Goal: Task Accomplishment & Management: Use online tool/utility

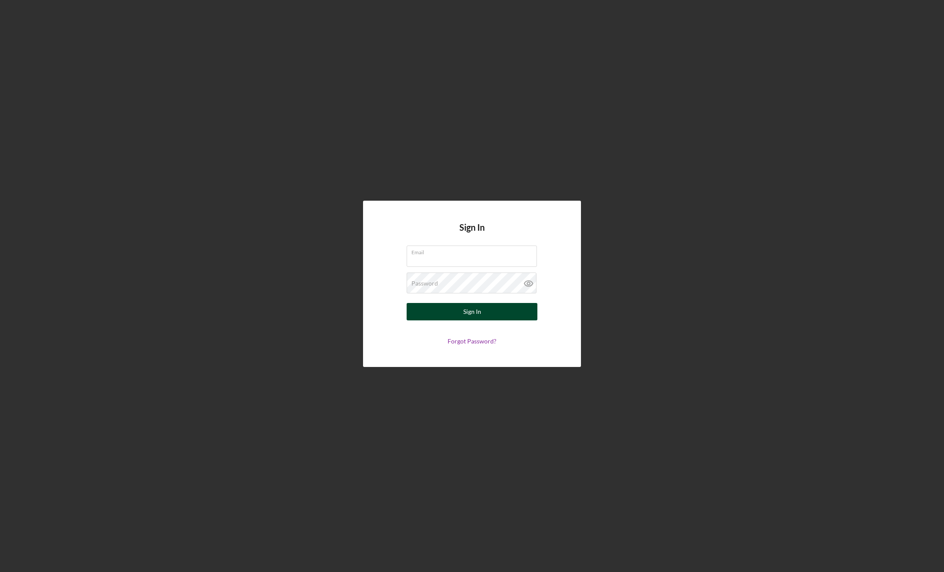
type input "[EMAIL_ADDRESS][DOMAIN_NAME]"
click at [477, 311] on div "Sign In" at bounding box center [472, 311] width 18 height 17
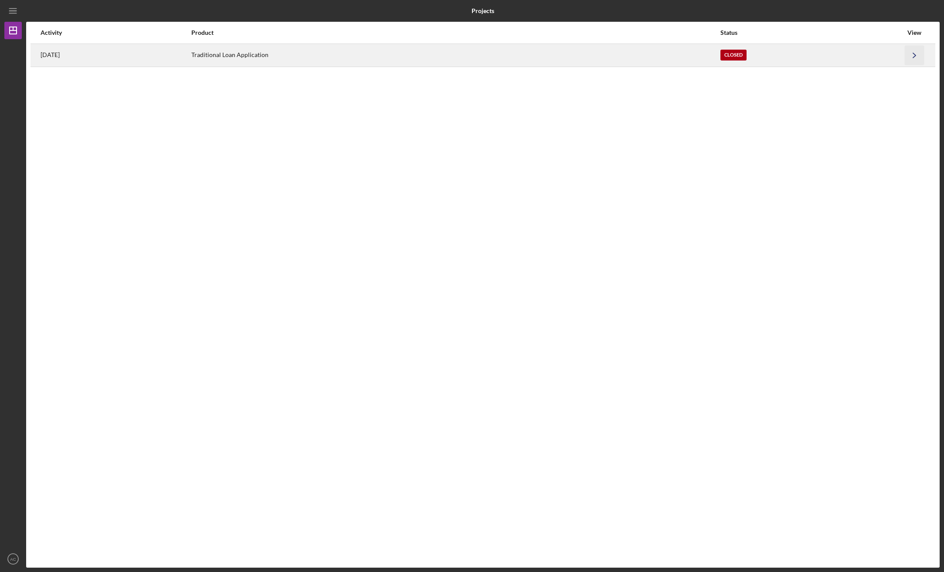
click at [912, 54] on icon "Icon/Navigate" at bounding box center [914, 55] width 20 height 20
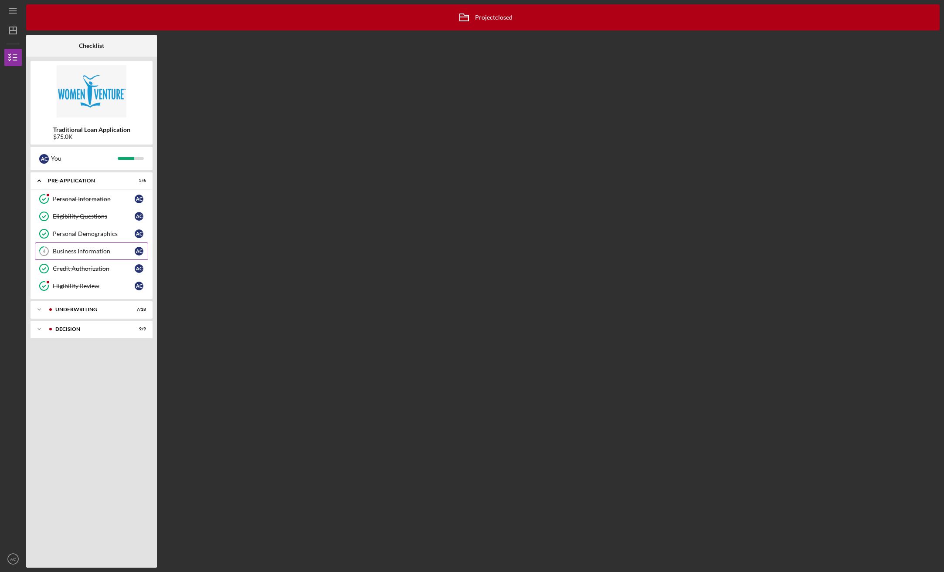
click at [71, 254] on link "4 Business Information A C" at bounding box center [91, 251] width 113 height 17
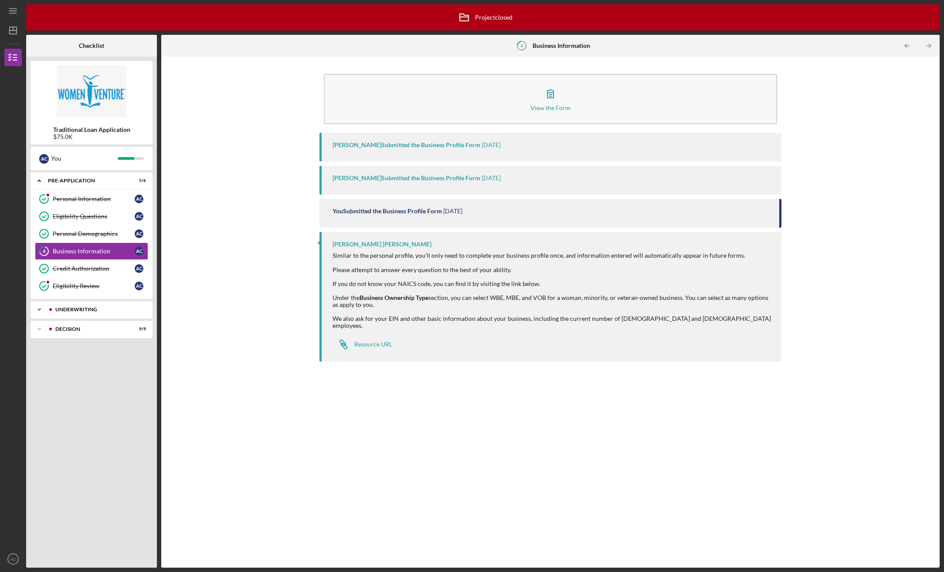
click at [84, 309] on div "Underwriting" at bounding box center [98, 309] width 86 height 5
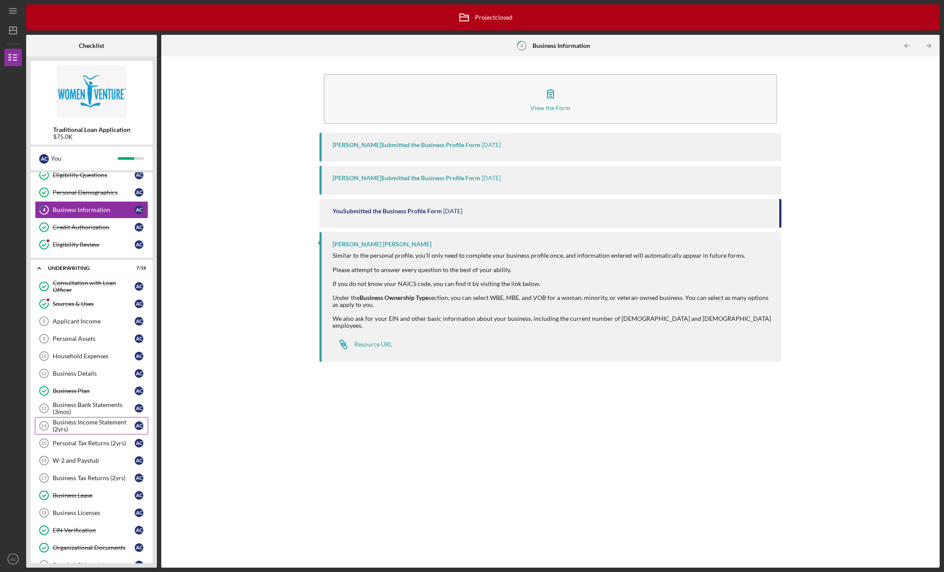
scroll to position [90, 0]
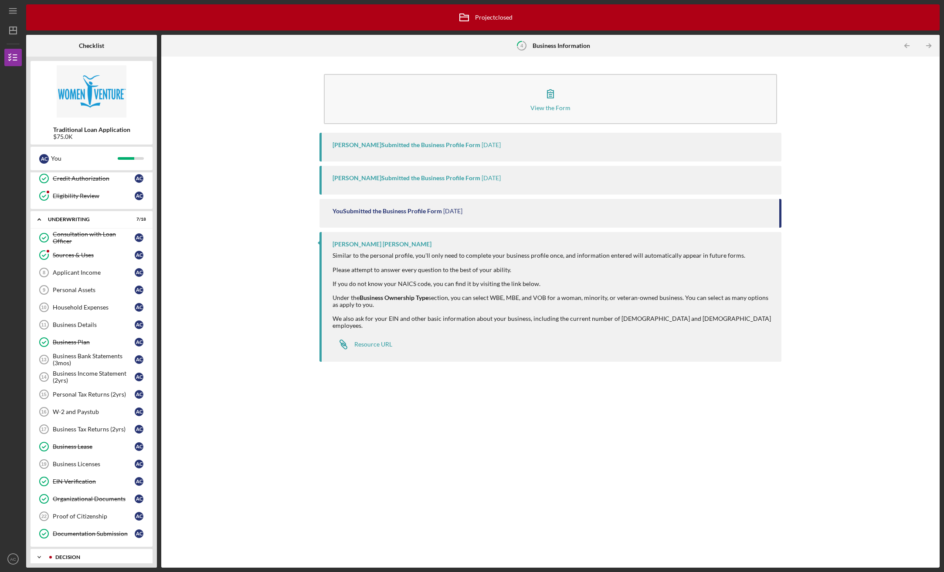
click at [79, 549] on div "Icon/Expander Decision 9 / 9" at bounding box center [91, 557] width 122 height 17
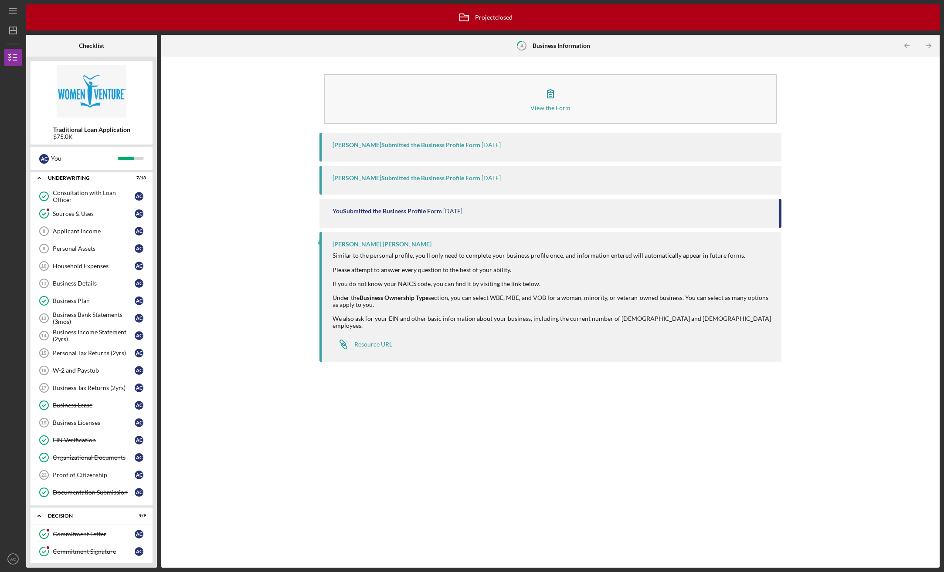
scroll to position [249, 0]
